Goal: Task Accomplishment & Management: Use online tool/utility

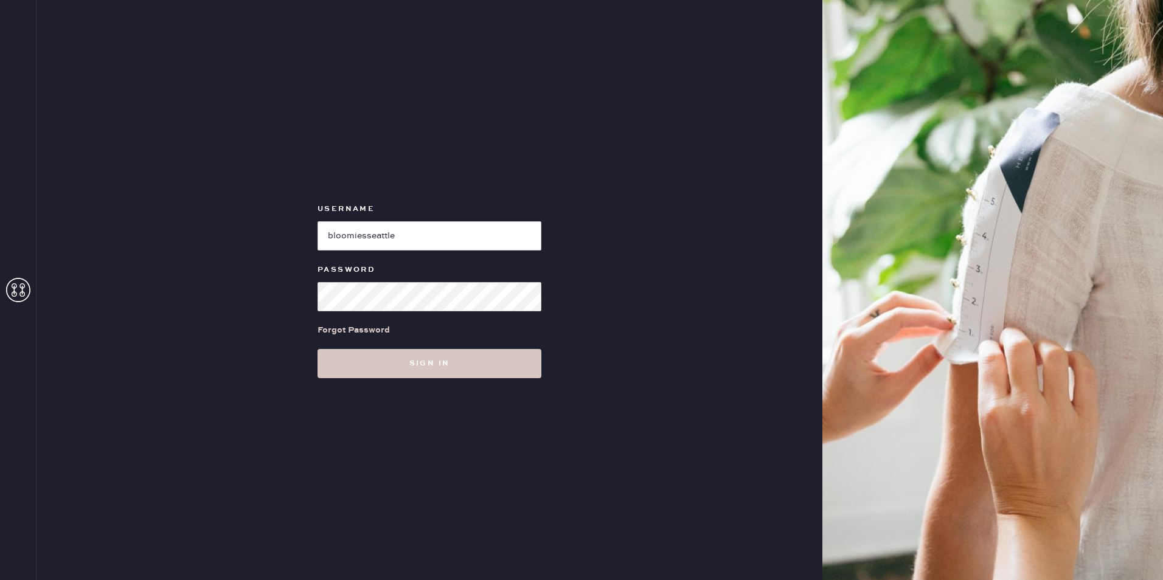
type input "bloomiesseattle"
click at [317, 349] on button "Sign in" at bounding box center [429, 363] width 224 height 29
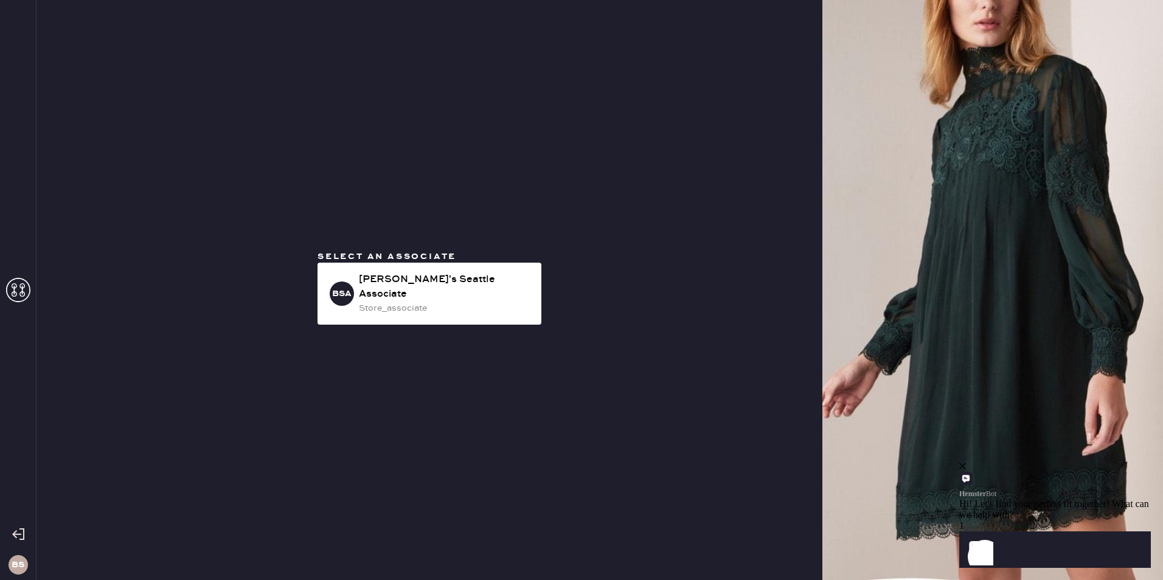
click at [1139, 472] on div "close" at bounding box center [1055, 466] width 192 height 11
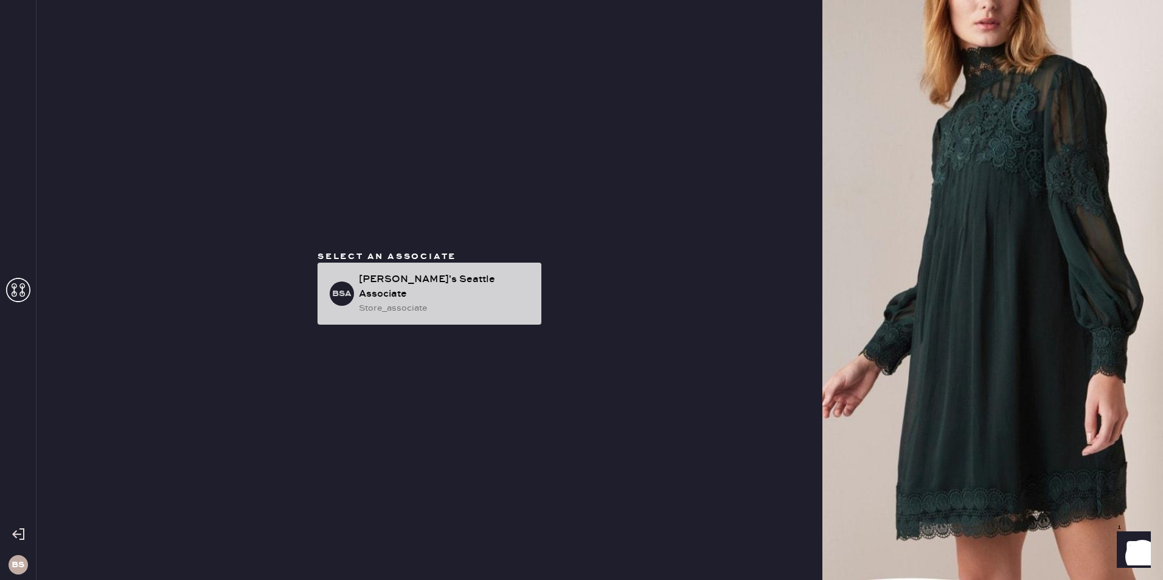
click at [427, 287] on div "[PERSON_NAME]'s Seattle Associate" at bounding box center [445, 286] width 173 height 29
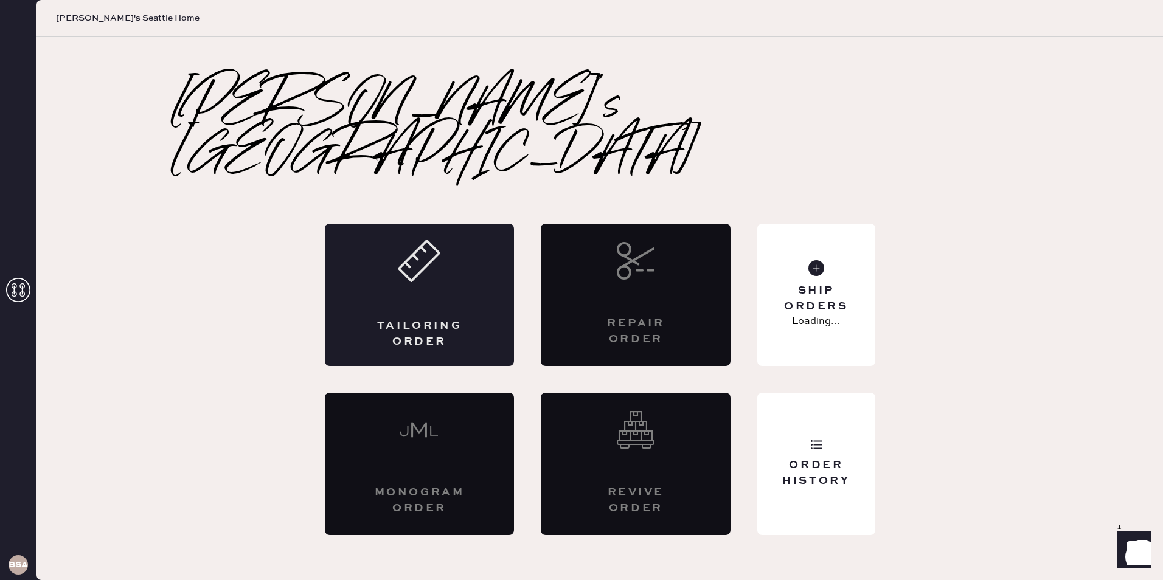
click at [477, 295] on div "Tailoring Order" at bounding box center [420, 295] width 190 height 142
click at [830, 283] on div "Ship Orders" at bounding box center [816, 298] width 98 height 30
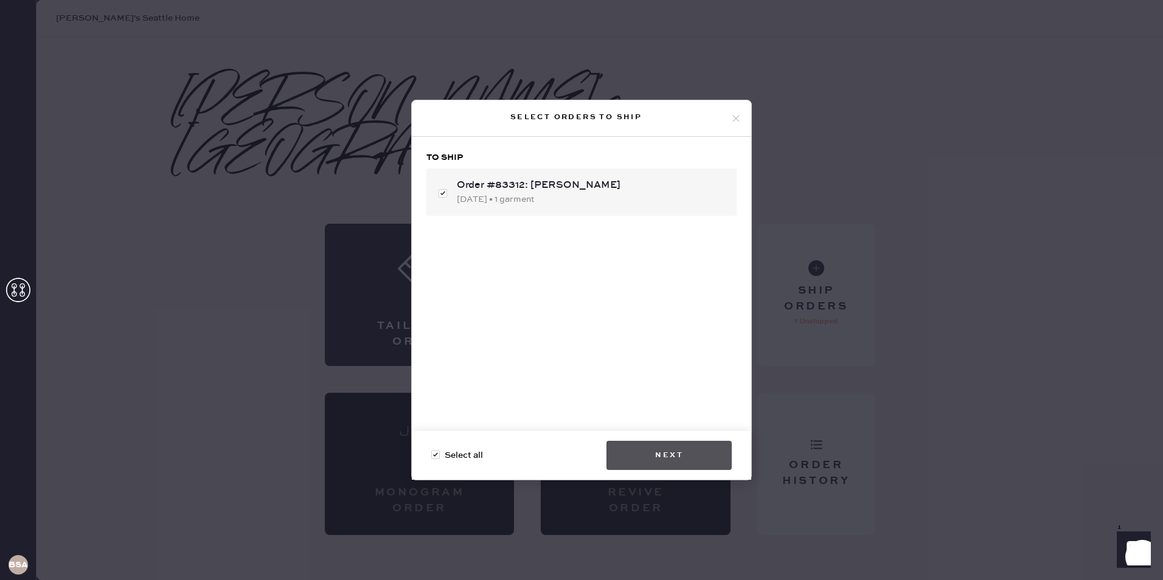
click at [689, 461] on button "Next" at bounding box center [668, 455] width 125 height 29
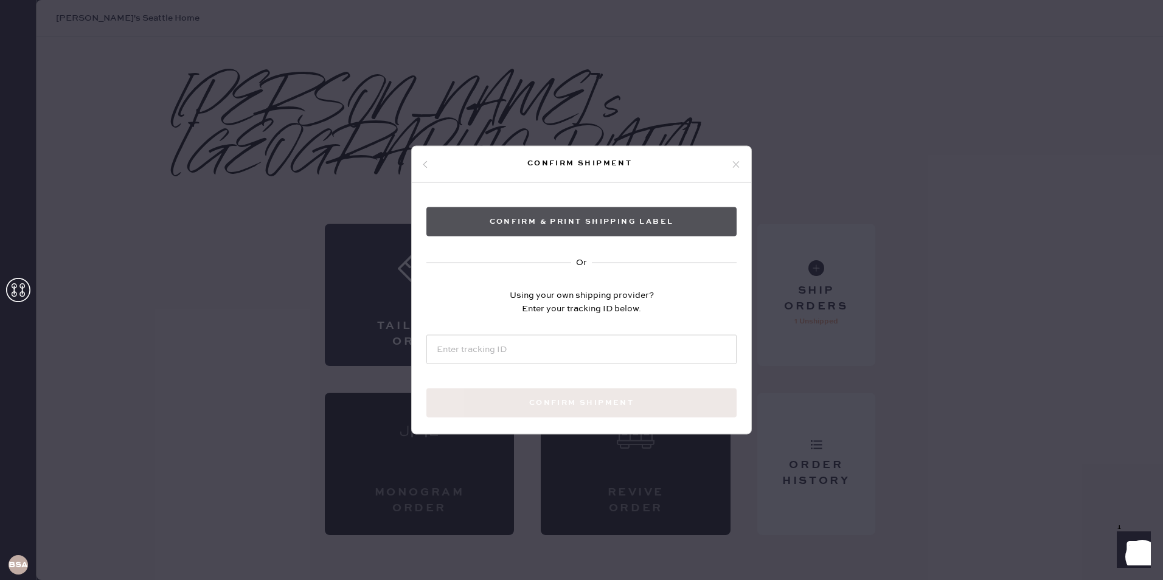
click at [617, 227] on button "Confirm & Print shipping label" at bounding box center [581, 221] width 310 height 29
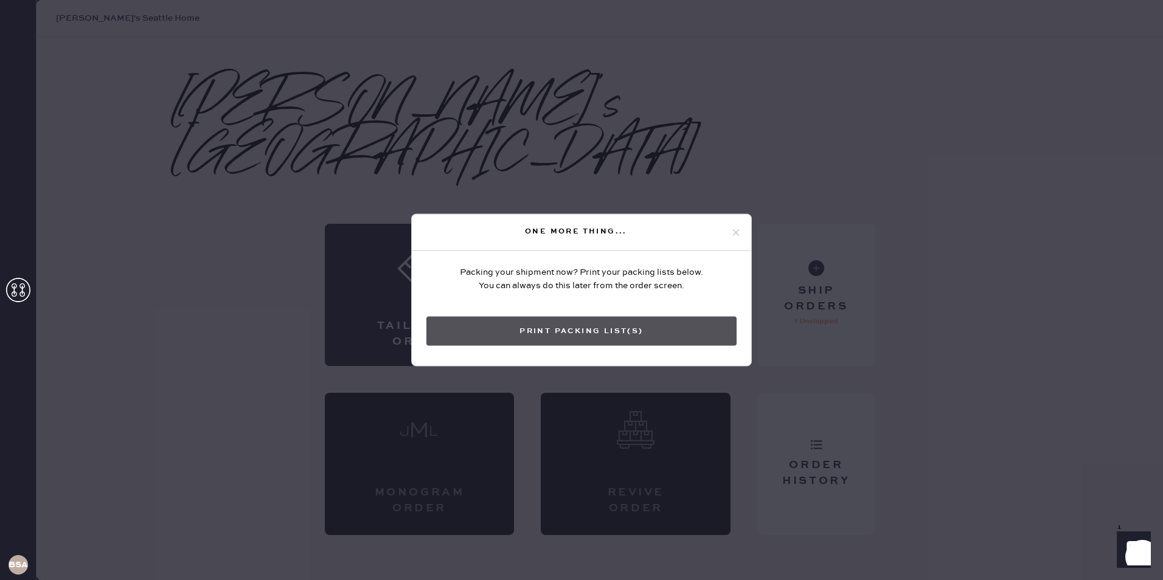
click at [625, 331] on button "Print Packing List(s)" at bounding box center [581, 331] width 310 height 29
